Goal: Task Accomplishment & Management: Use online tool/utility

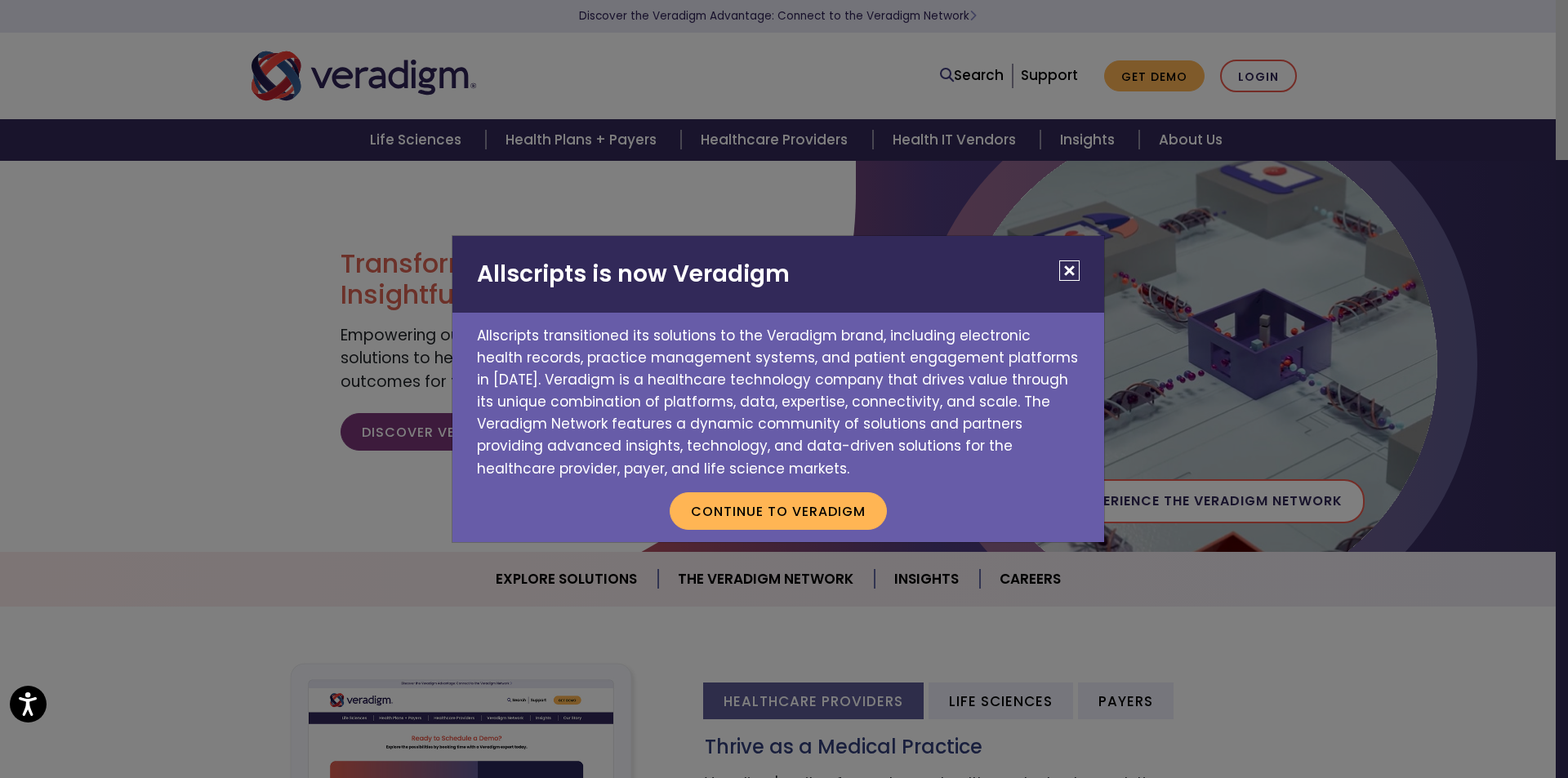
click at [1069, 266] on button "Close" at bounding box center [1069, 270] width 20 height 20
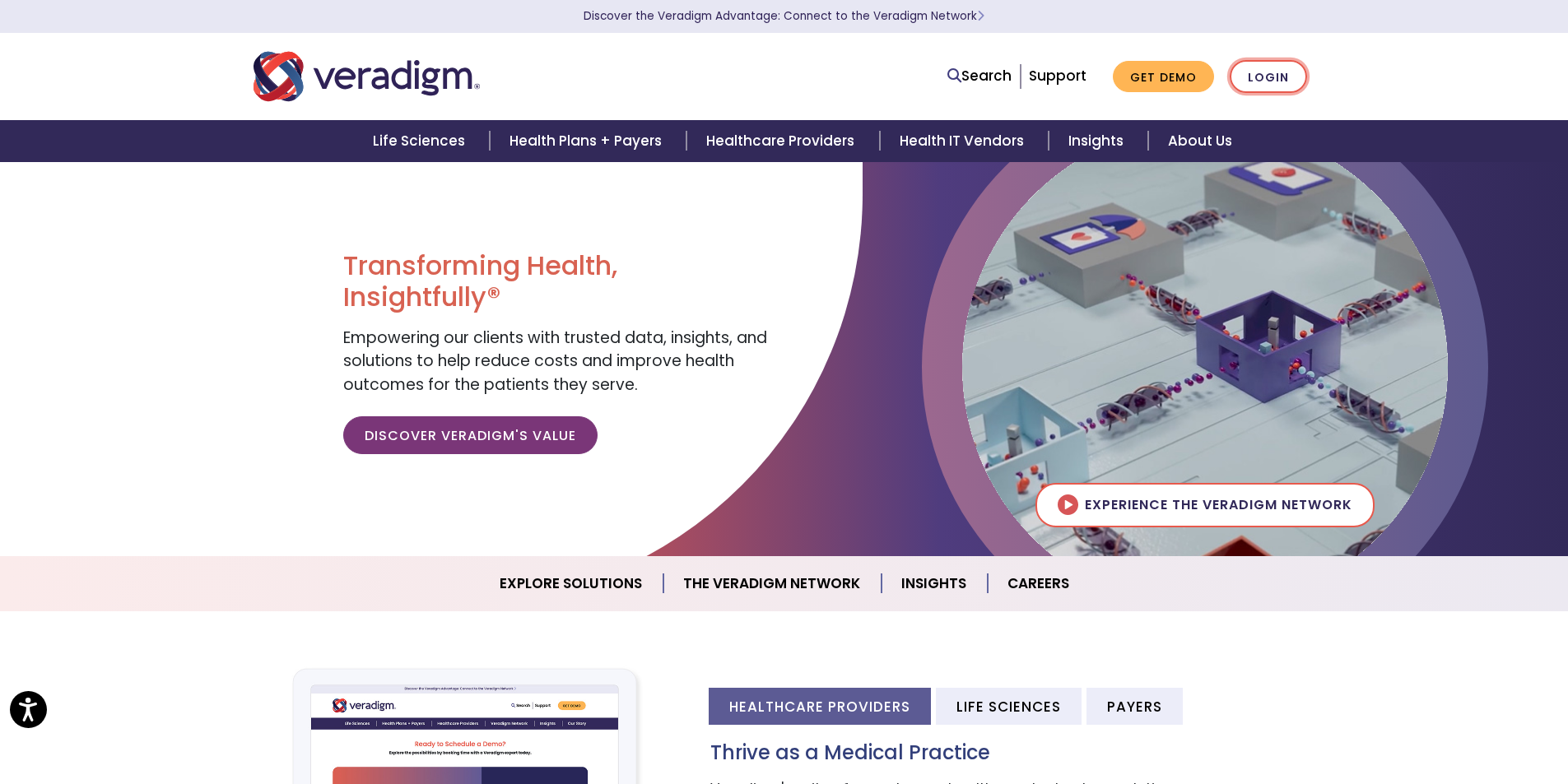
click at [1269, 77] on link "Login" at bounding box center [1268, 76] width 77 height 34
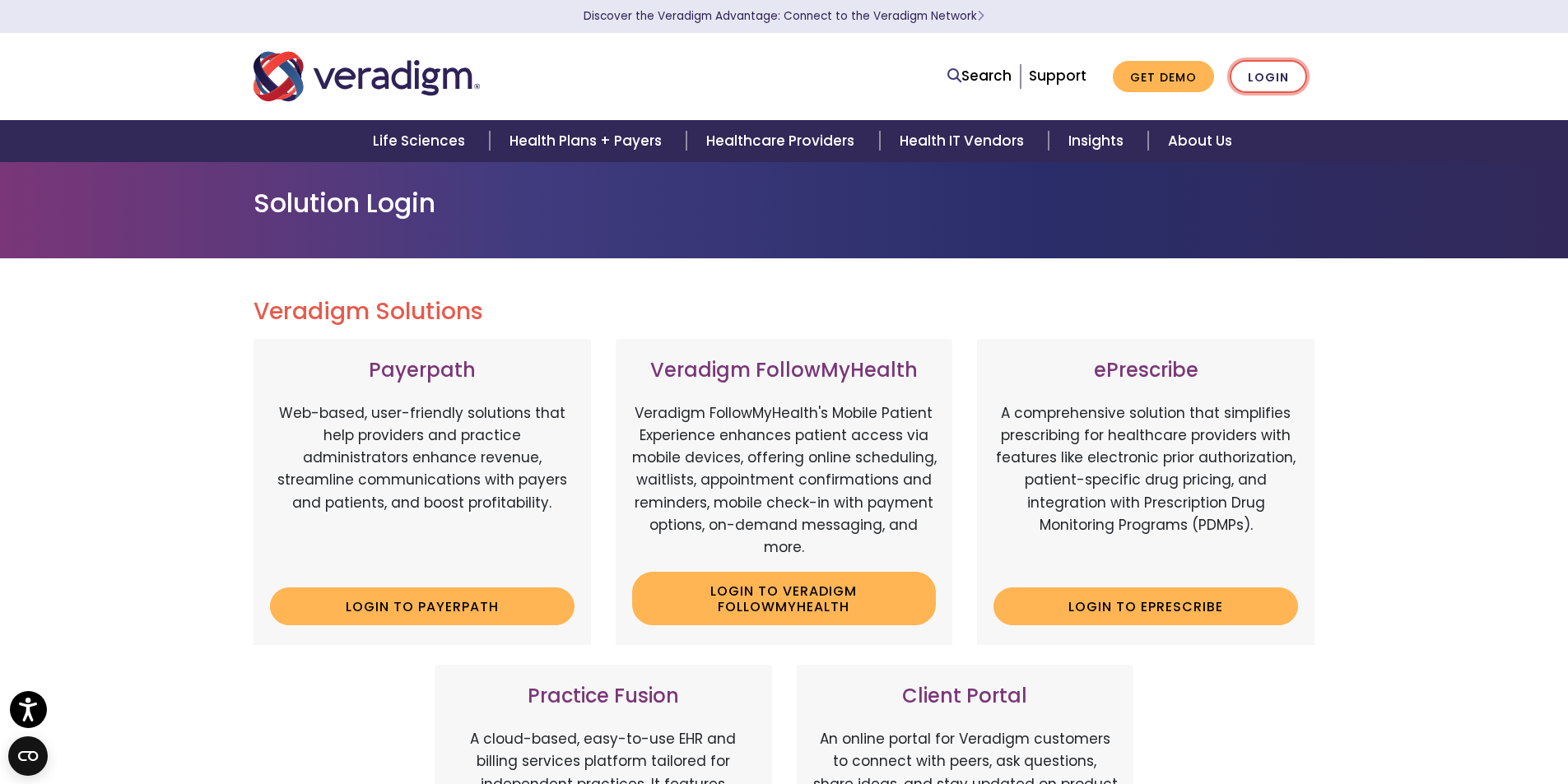
click at [1269, 74] on link "Login" at bounding box center [1268, 76] width 77 height 34
click at [1268, 75] on link "Login" at bounding box center [1268, 76] width 77 height 34
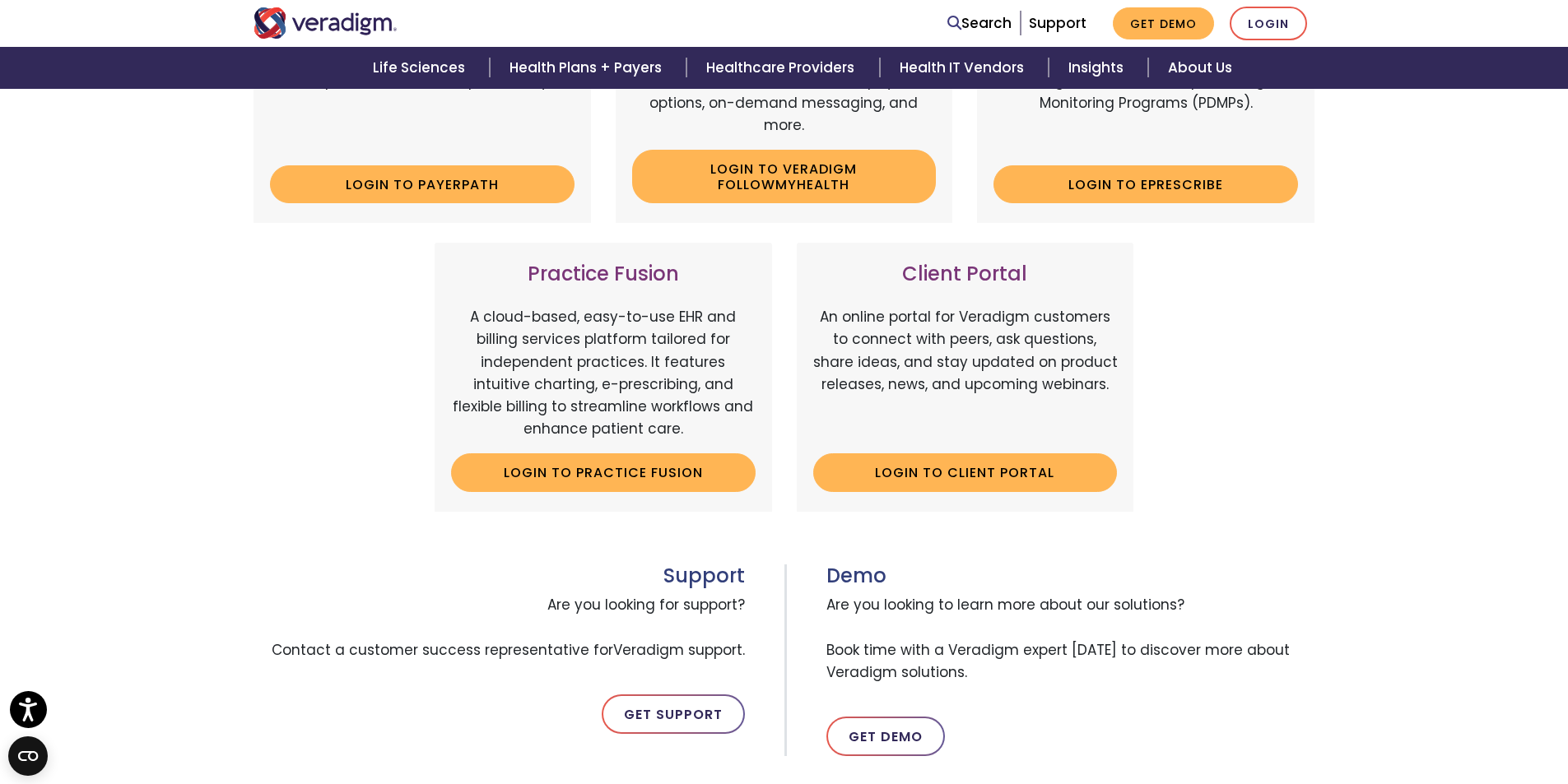
scroll to position [576, 0]
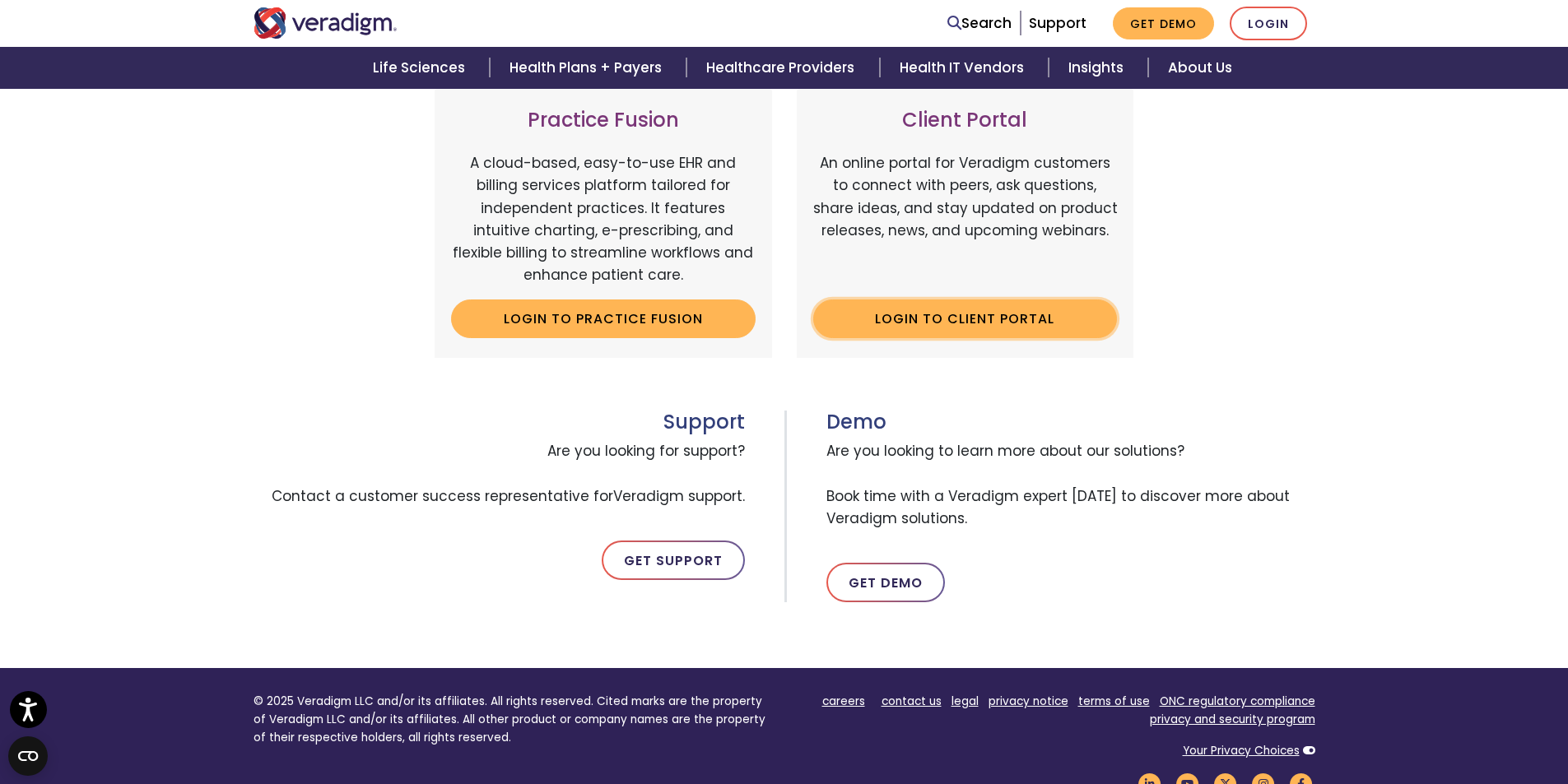
click at [988, 311] on link "Login to Client Portal" at bounding box center [964, 318] width 304 height 38
